Goal: Transaction & Acquisition: Purchase product/service

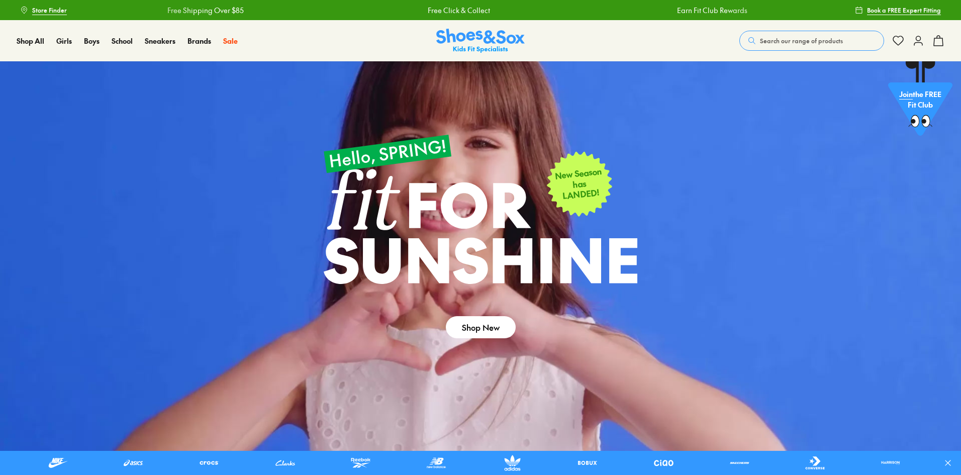
click at [776, 42] on span "Search our range of products" at bounding box center [801, 40] width 83 height 9
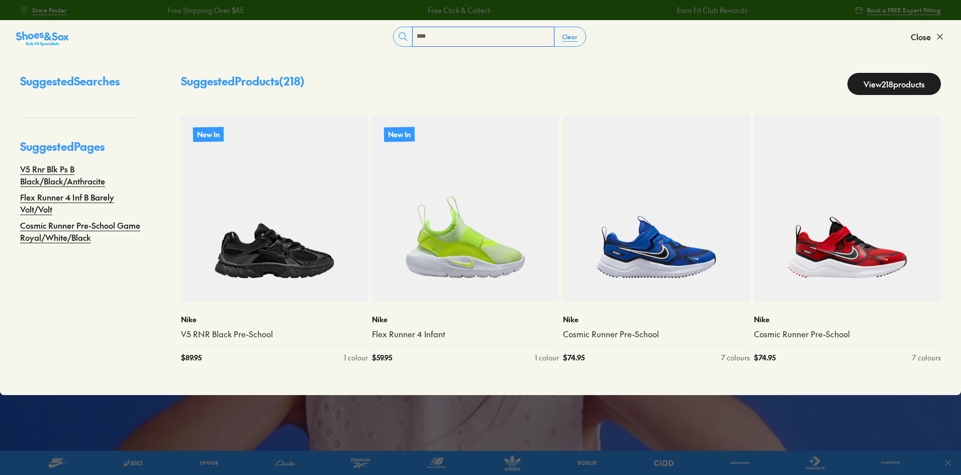
type input "****"
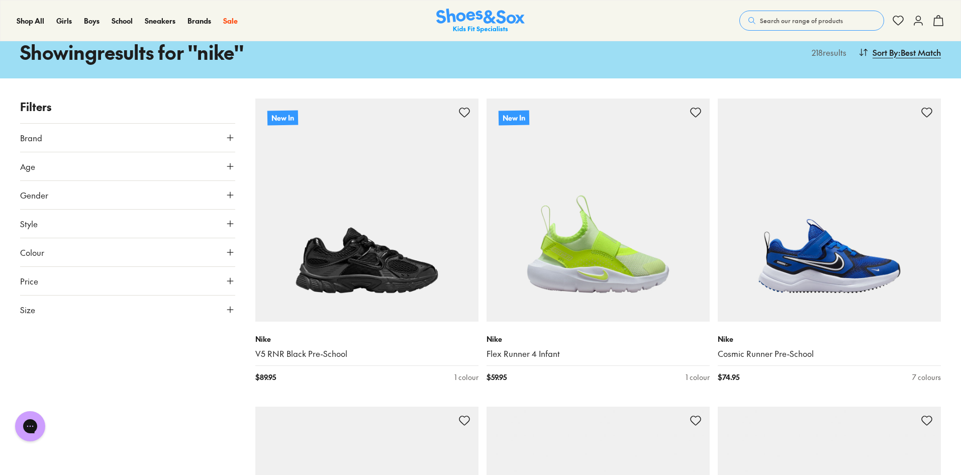
click at [232, 281] on use at bounding box center [230, 281] width 6 height 6
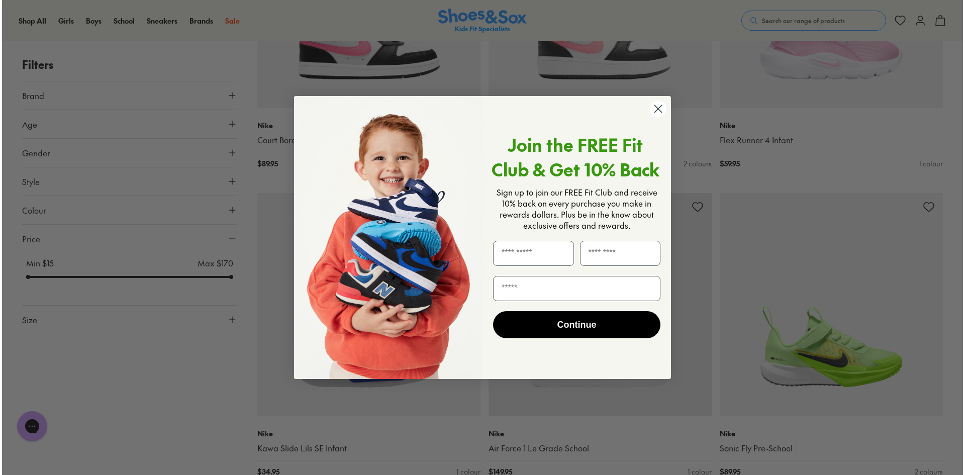
scroll to position [2571, 0]
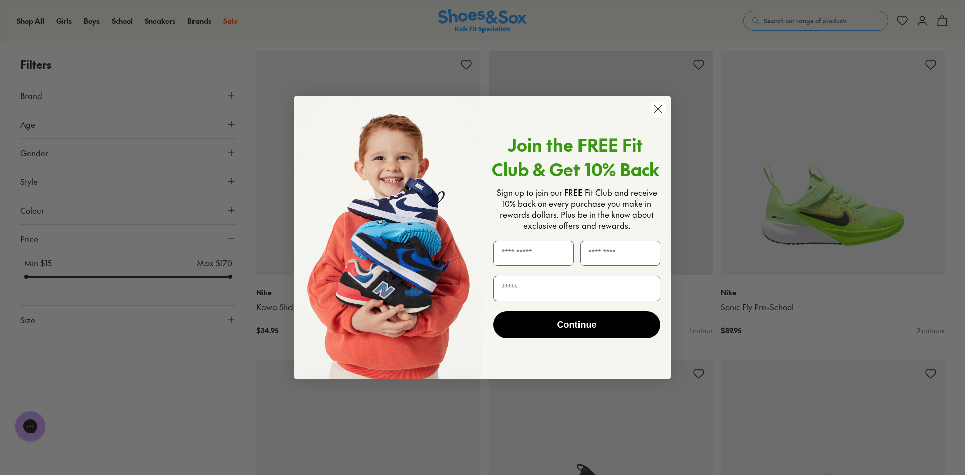
click at [658, 111] on circle "Close dialog" at bounding box center [658, 109] width 17 height 17
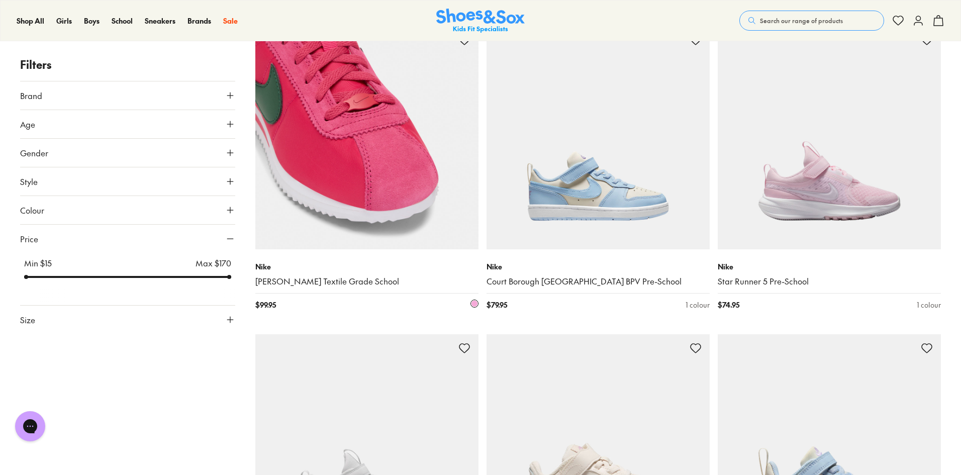
scroll to position [3518, 0]
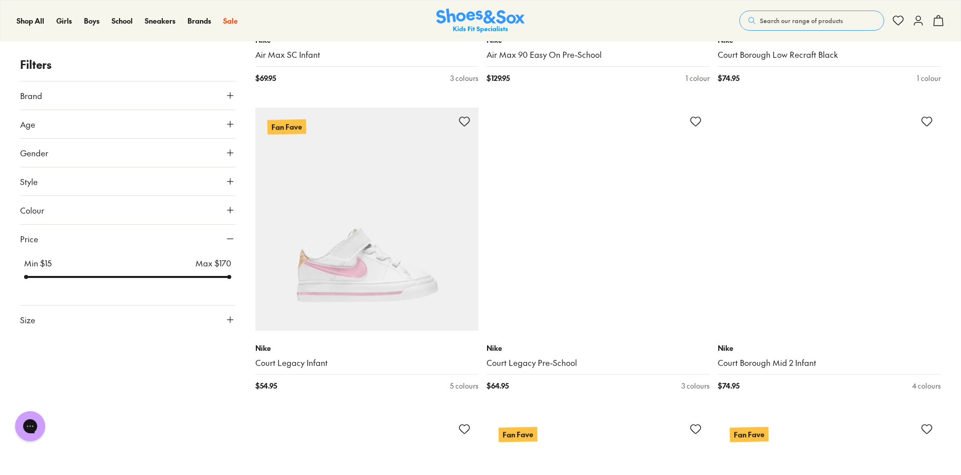
scroll to position [5880, 0]
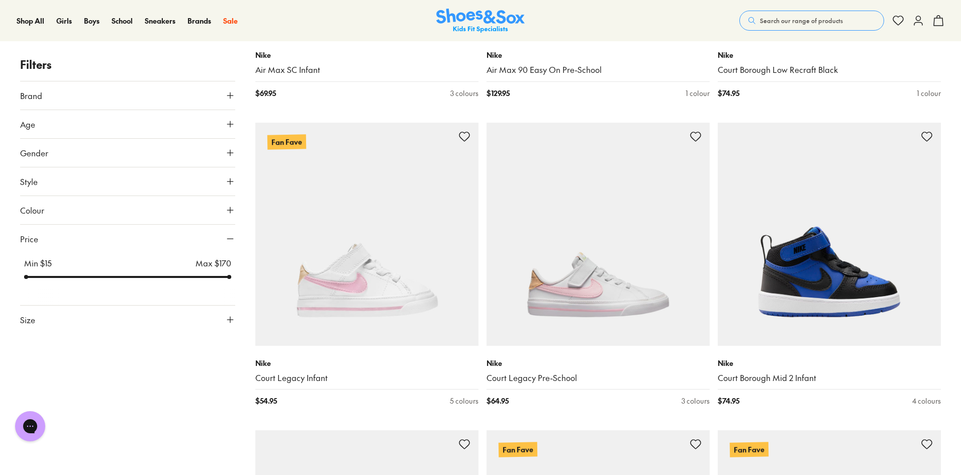
click at [810, 21] on span "Search our range of products" at bounding box center [801, 20] width 83 height 9
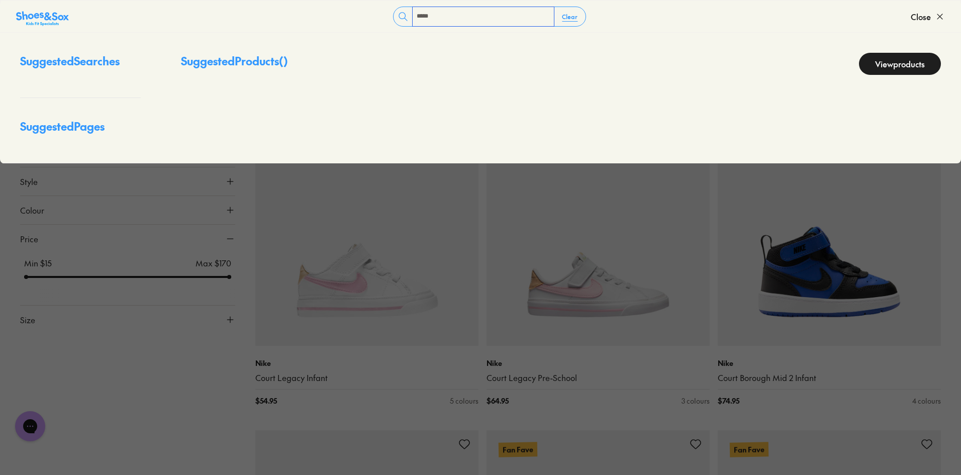
type input "*****"
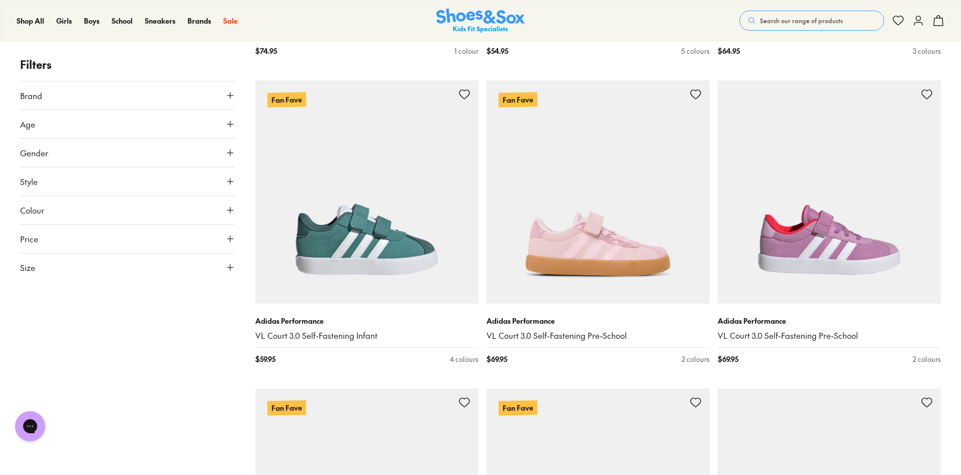
scroll to position [2312, 0]
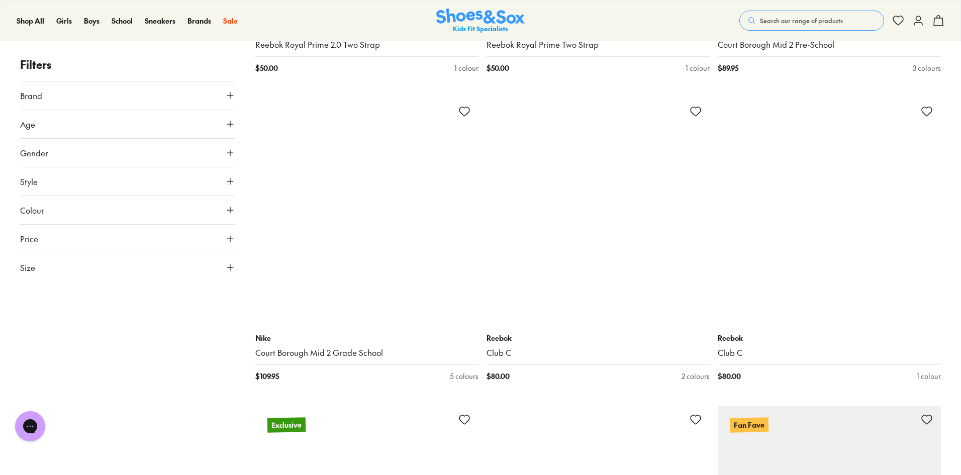
scroll to position [7138, 0]
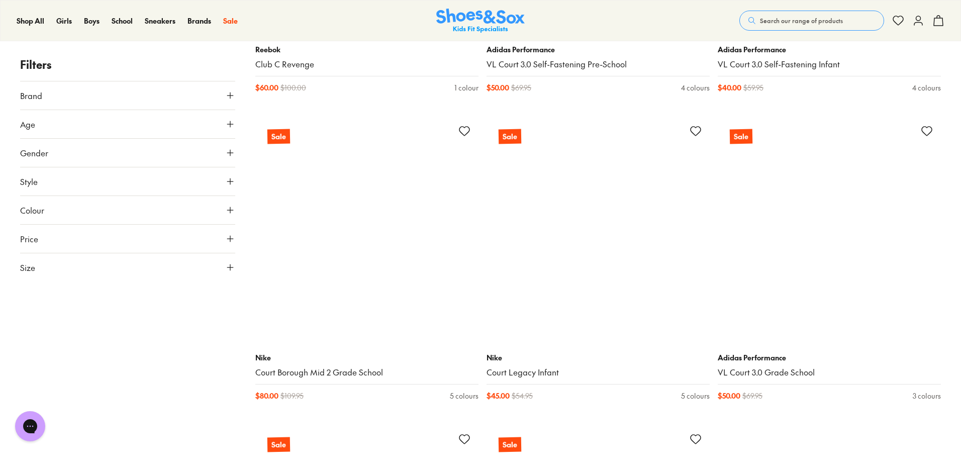
scroll to position [10607, 0]
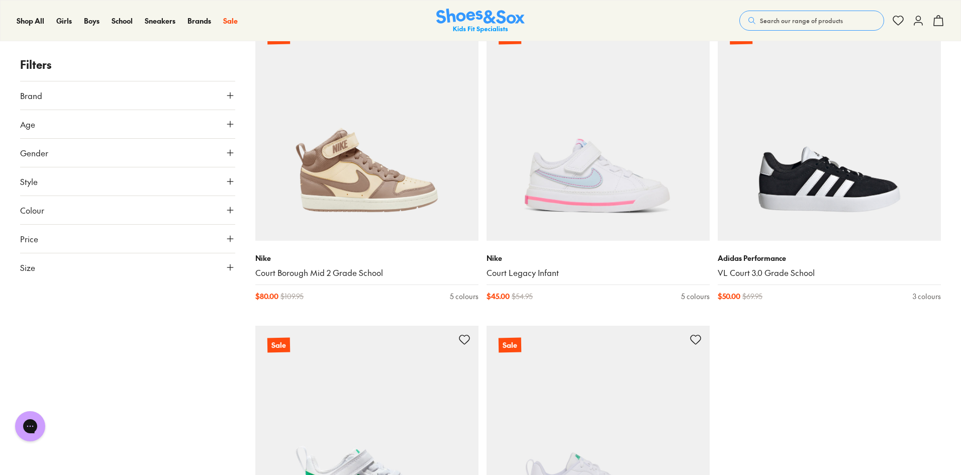
click at [783, 10] on div "Search our range of products Clear Close Popular Searches crocs asics nike bobu…" at bounding box center [841, 21] width 205 height 22
click at [782, 19] on span "Search our range of products" at bounding box center [801, 20] width 83 height 9
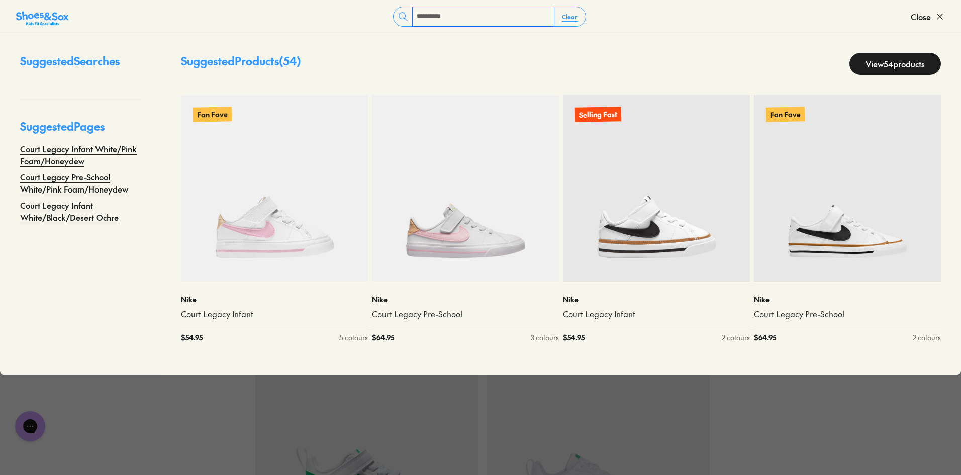
type input "**********"
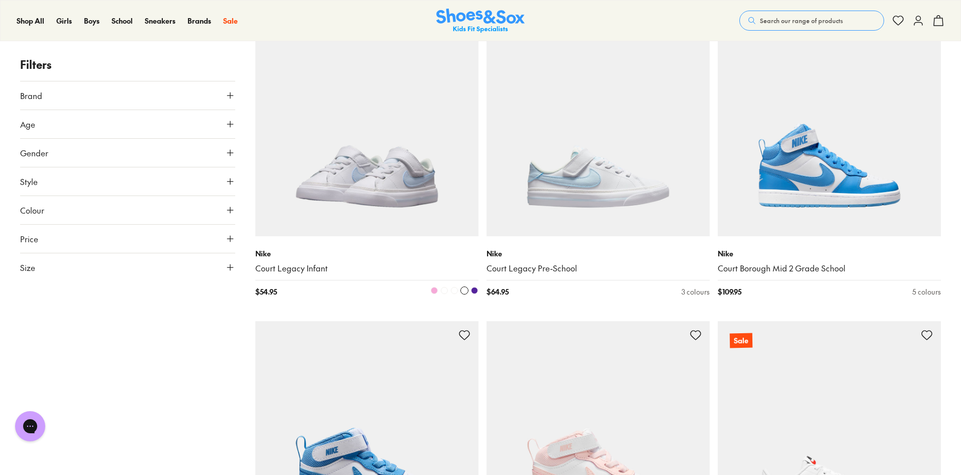
scroll to position [3670, 0]
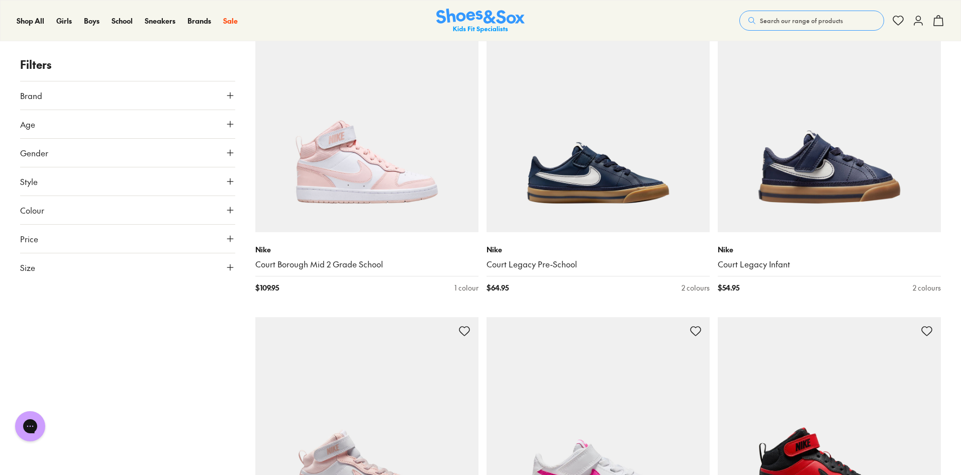
scroll to position [4373, 0]
